Goal: Information Seeking & Learning: Check status

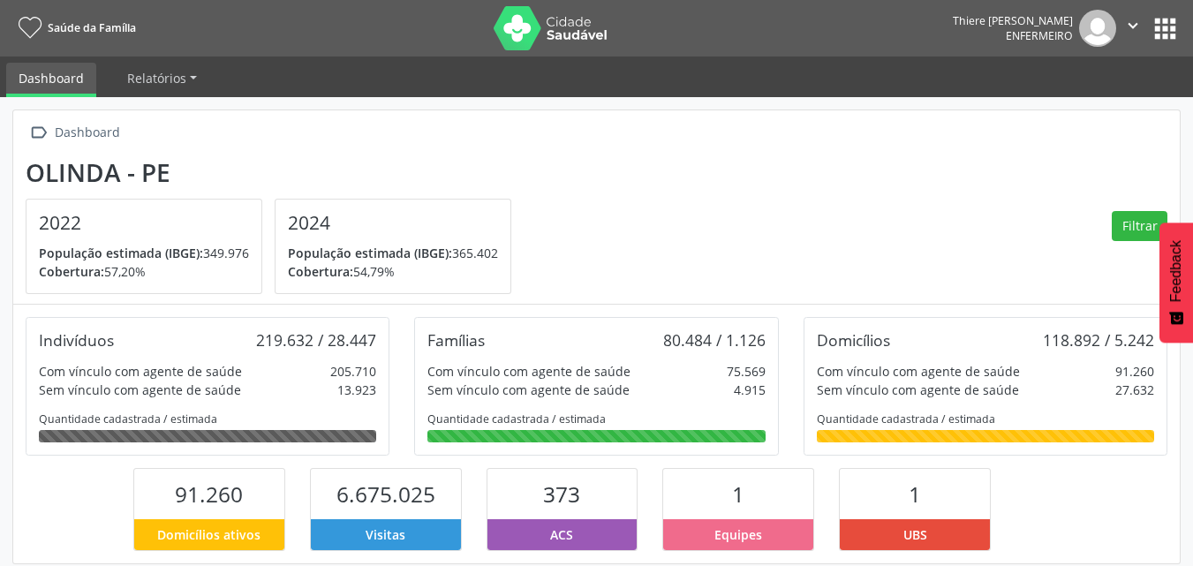
click at [1149, 47] on nav "Saúde da Família Thiere [PERSON_NAME] Enfermeiro  Configurações Sair apps" at bounding box center [596, 28] width 1193 height 57
click at [1149, 43] on button "apps" at bounding box center [1164, 28] width 31 height 31
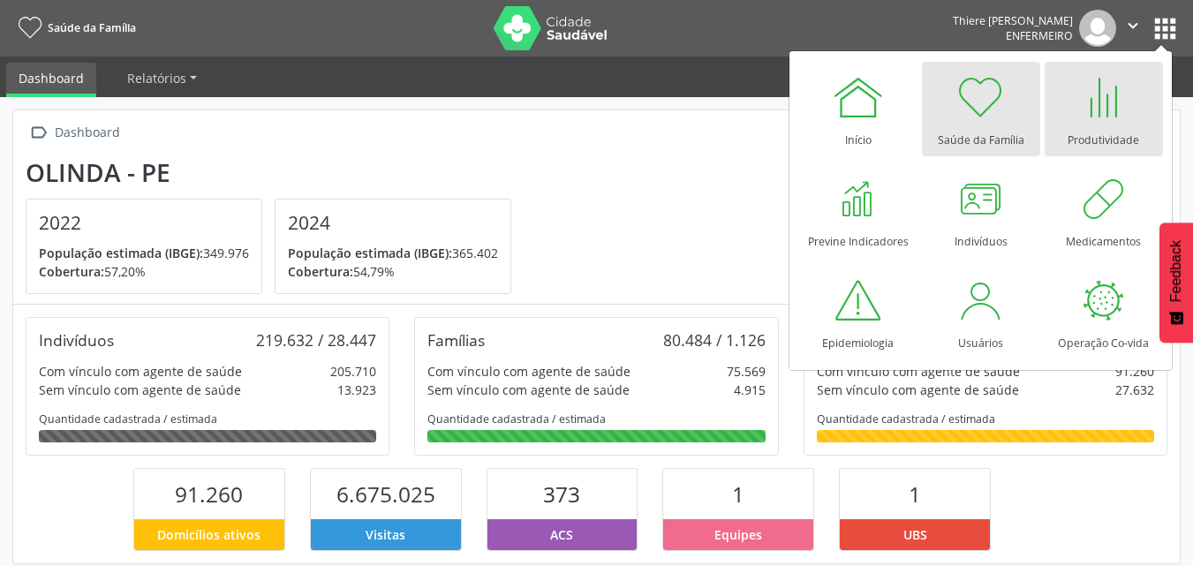
click at [1110, 98] on div at bounding box center [1103, 97] width 53 height 53
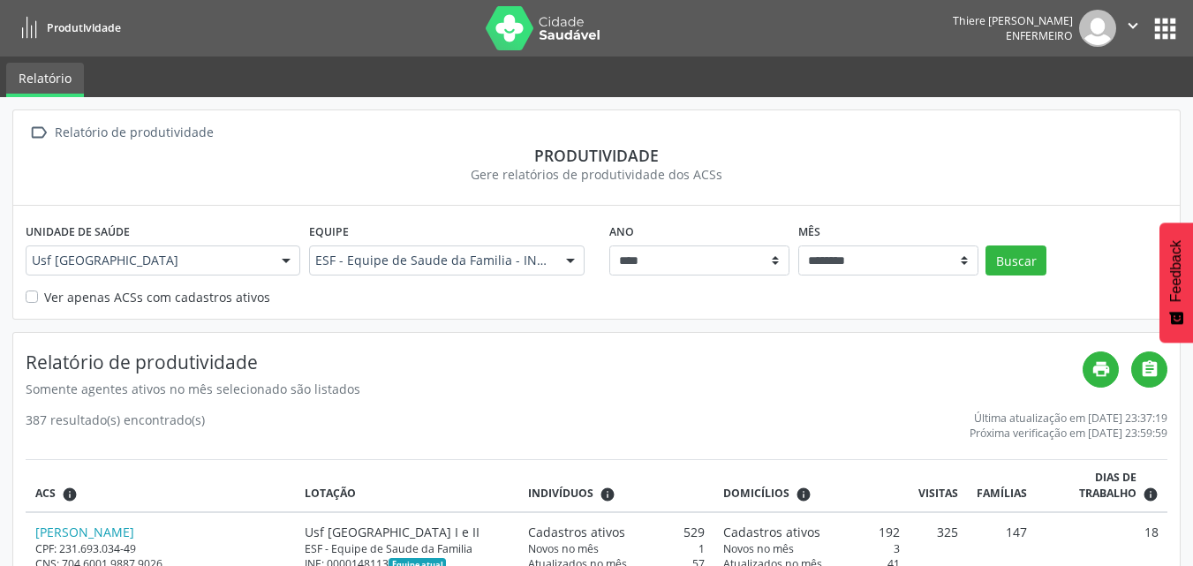
click at [21, 292] on div "Unidade de saúde Usf [GEOGRAPHIC_DATA] Nascente Usf [GEOGRAPHIC_DATA] resultado…" at bounding box center [596, 262] width 1166 height 112
click at [44, 297] on label "Ver apenas ACSs com cadastros ativos" at bounding box center [157, 297] width 226 height 19
click at [1014, 252] on button "Buscar" at bounding box center [1015, 260] width 61 height 30
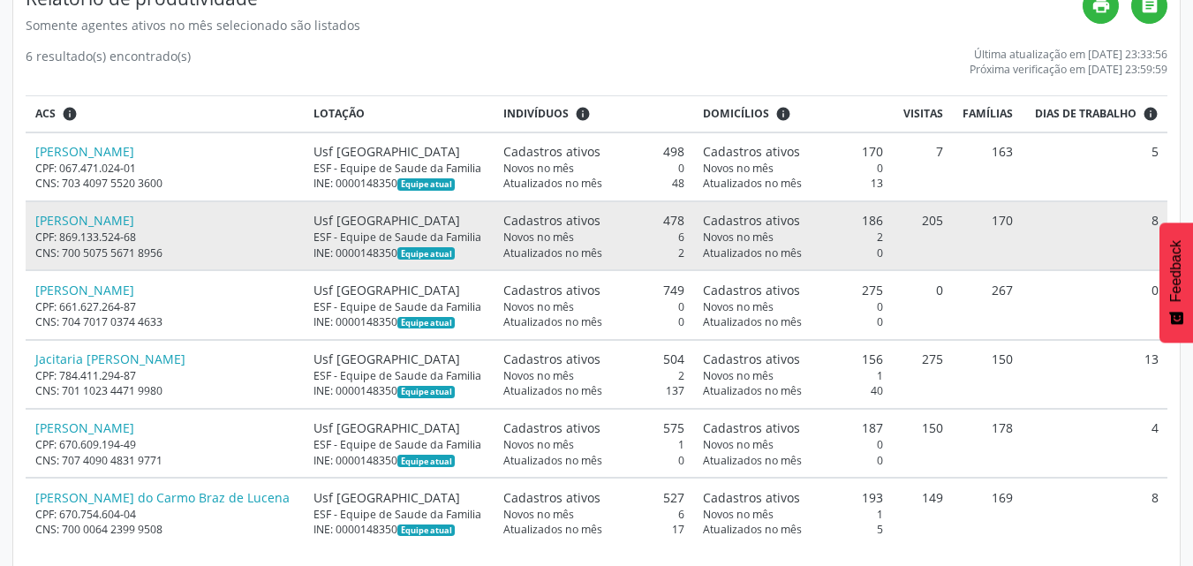
scroll to position [382, 0]
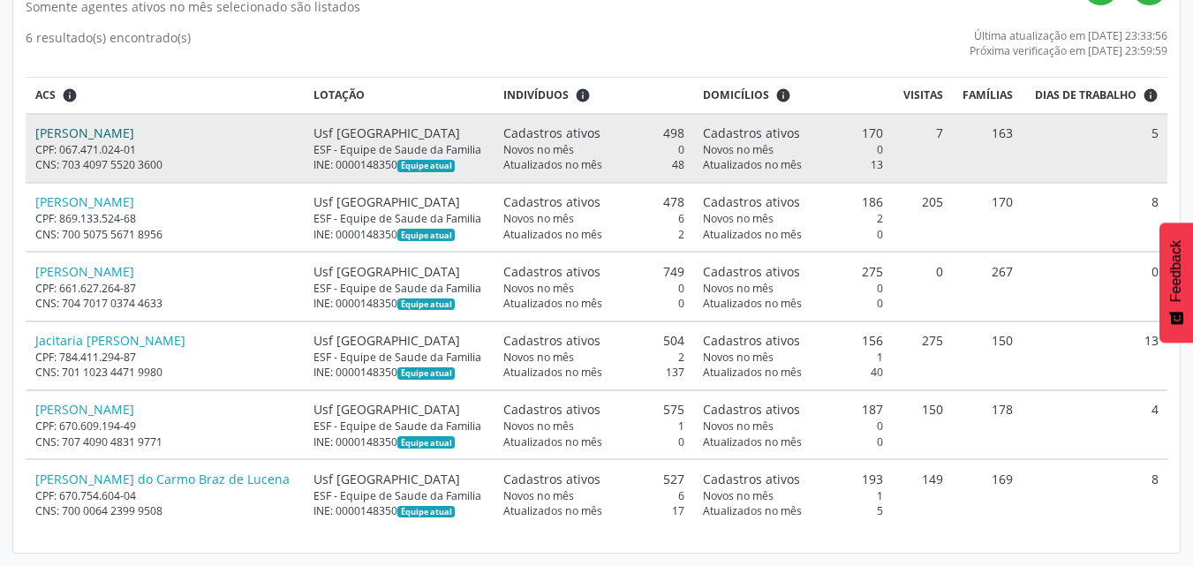
click at [94, 128] on link "Douglas Teixeira Bezerra" at bounding box center [84, 132] width 99 height 17
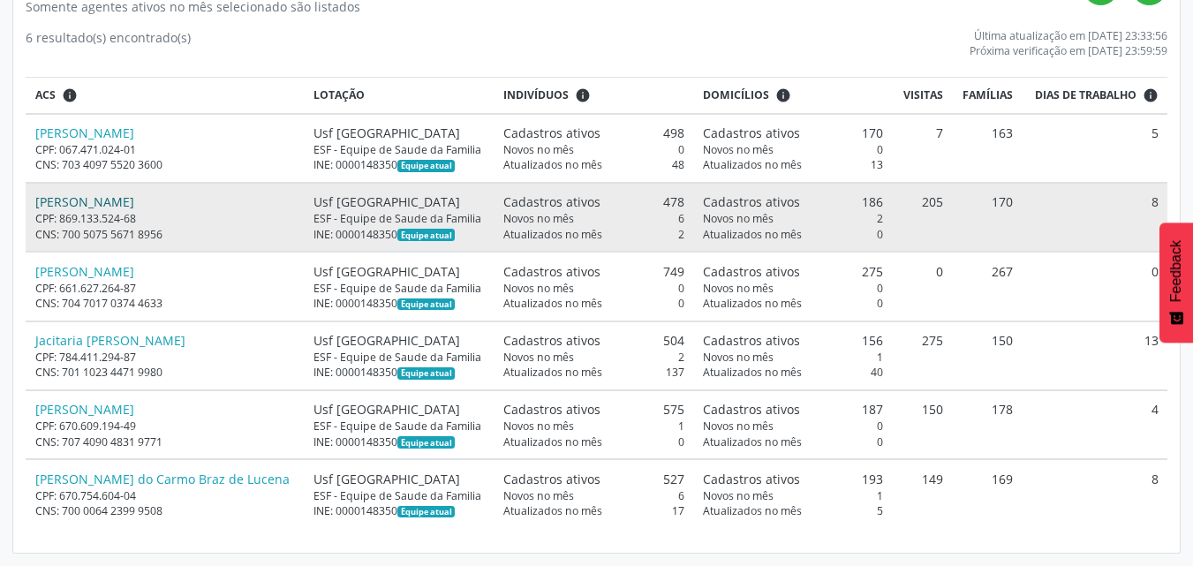
click at [134, 206] on link "Ednalva Marcolina da Silva" at bounding box center [84, 201] width 99 height 17
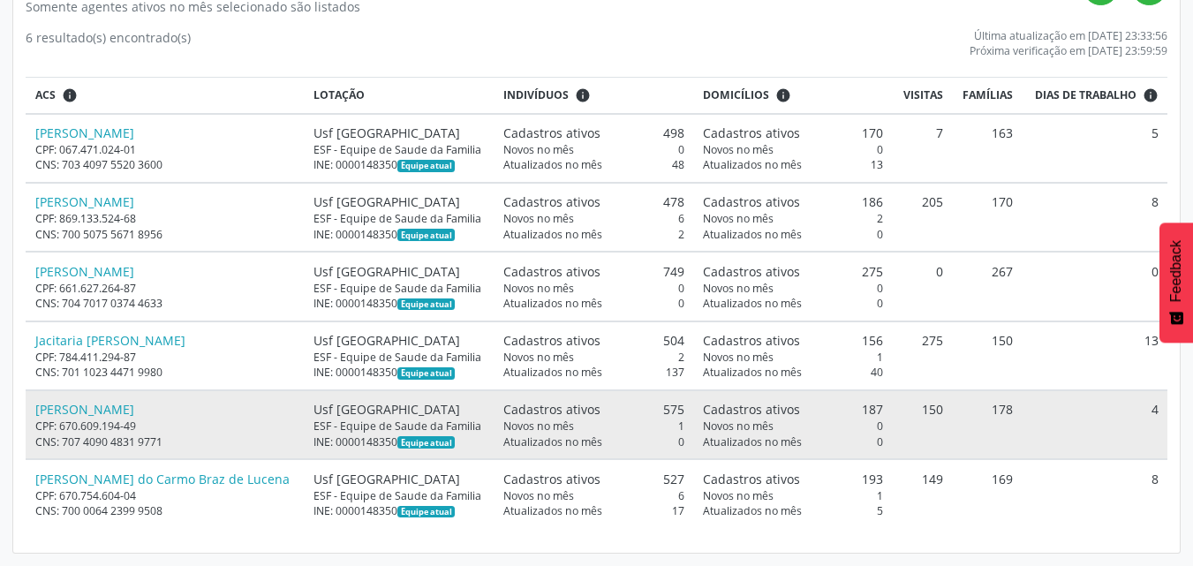
drag, startPoint x: 927, startPoint y: 480, endPoint x: 916, endPoint y: 455, distance: 28.1
click at [916, 456] on table "ACS info Lotação Indivíduos info Domicílios info Visitas Famílias Dias de traba…" at bounding box center [597, 302] width 1142 height 450
click at [916, 416] on td "150" at bounding box center [922, 424] width 59 height 69
drag, startPoint x: 918, startPoint y: 396, endPoint x: 920, endPoint y: 417, distance: 20.4
click at [920, 417] on td "150" at bounding box center [922, 424] width 59 height 69
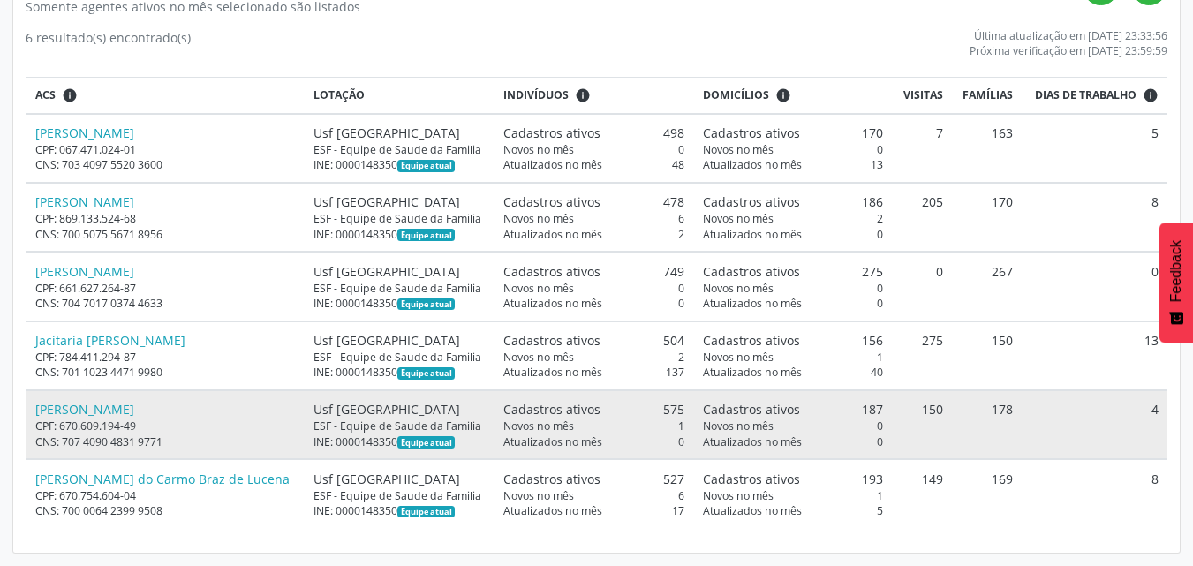
click at [920, 417] on td "150" at bounding box center [922, 424] width 59 height 69
click at [928, 411] on td "150" at bounding box center [922, 424] width 59 height 69
drag, startPoint x: 57, startPoint y: 399, endPoint x: 66, endPoint y: 413, distance: 17.1
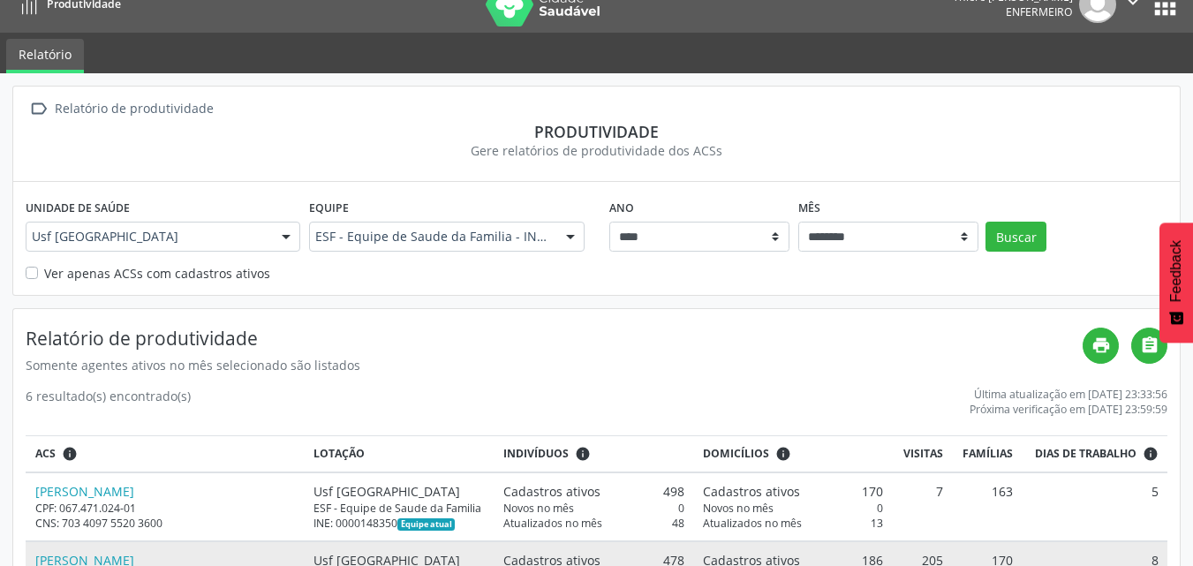
scroll to position [0, 0]
